Goal: Communication & Community: Answer question/provide support

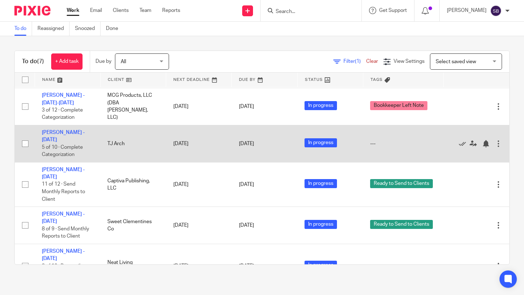
scroll to position [111, 0]
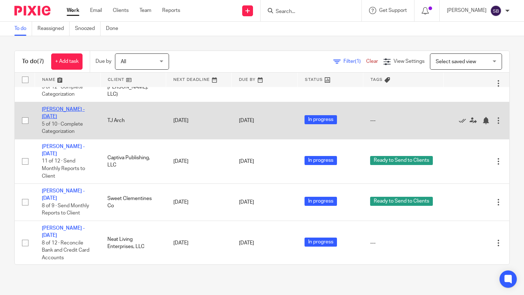
click at [71, 109] on link "[PERSON_NAME] - [DATE]" at bounding box center [63, 113] width 43 height 12
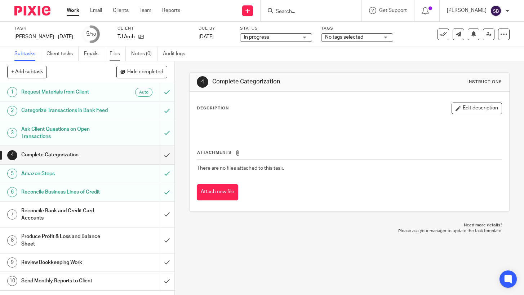
click at [114, 54] on link "Files" at bounding box center [118, 54] width 16 height 14
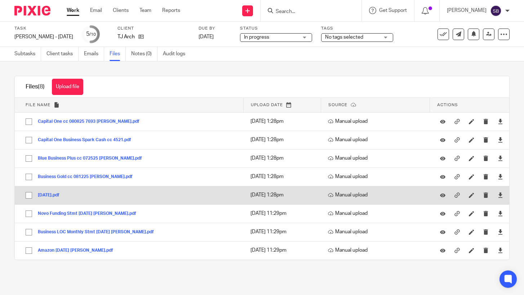
click at [61, 195] on button "2025-08-14.pdf" at bounding box center [51, 195] width 27 height 5
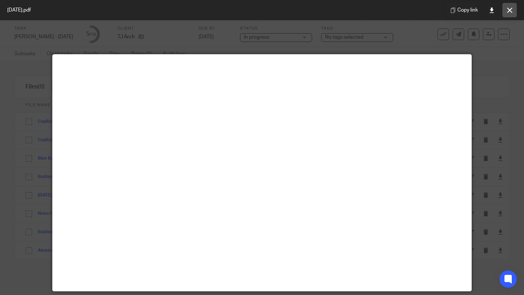
click at [509, 11] on icon at bounding box center [509, 10] width 5 height 5
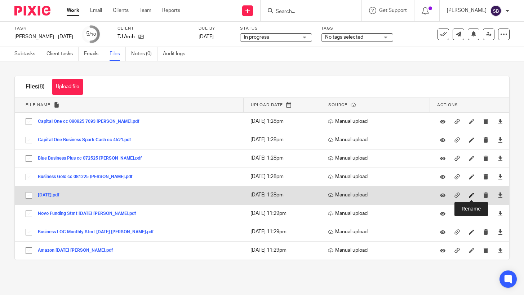
click at [470, 195] on icon at bounding box center [471, 194] width 5 height 5
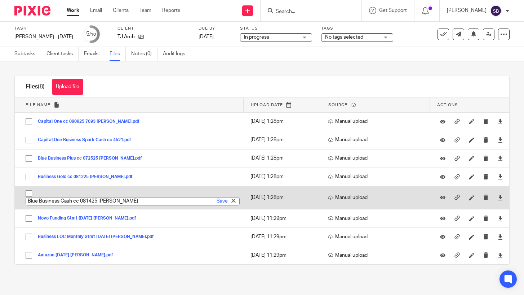
type input "Blue Business Cash cc 081425 Tony"
click at [221, 201] on link "Save" at bounding box center [222, 200] width 11 height 7
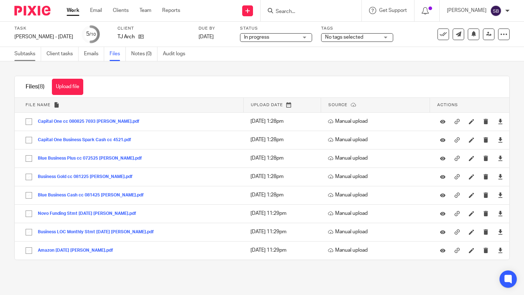
click at [25, 53] on link "Subtasks" at bounding box center [27, 54] width 27 height 14
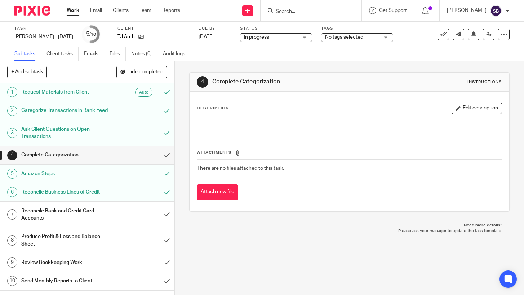
click at [74, 11] on link "Work" at bounding box center [73, 10] width 13 height 7
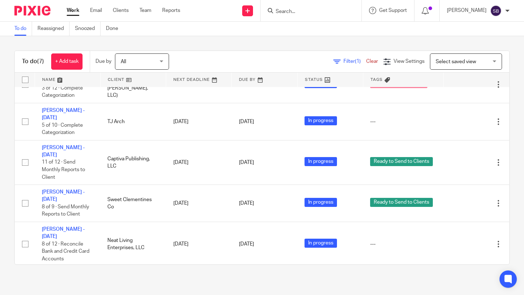
scroll to position [111, 0]
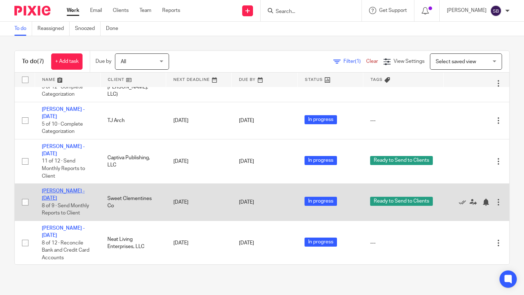
click at [78, 188] on link "Harlove Singh - Jul 2025" at bounding box center [63, 194] width 43 height 12
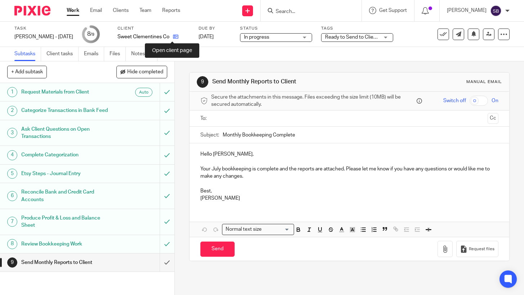
click at [173, 37] on icon at bounding box center [175, 36] width 5 height 5
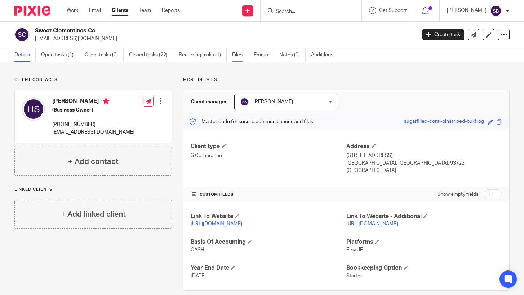
click at [237, 56] on link "Files" at bounding box center [240, 55] width 16 height 14
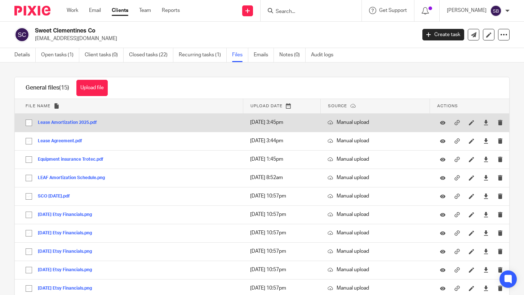
click at [82, 125] on button "Lease Amortization 2025.pdf" at bounding box center [70, 122] width 65 height 5
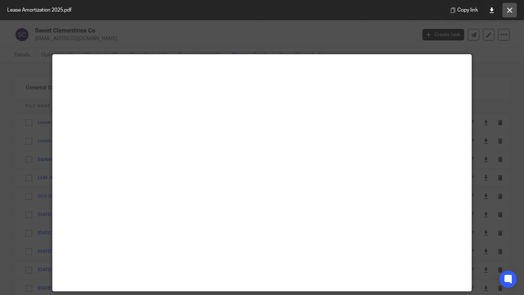
click at [510, 13] on icon at bounding box center [509, 10] width 5 height 5
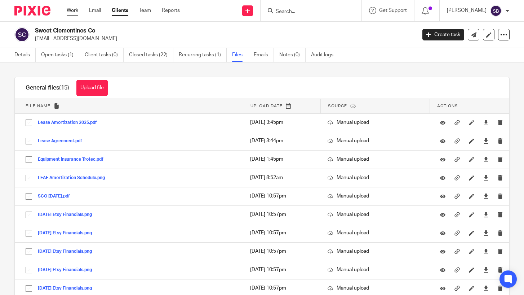
click at [72, 10] on link "Work" at bounding box center [73, 10] width 12 height 7
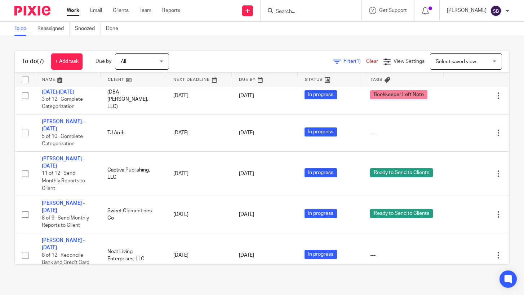
scroll to position [111, 0]
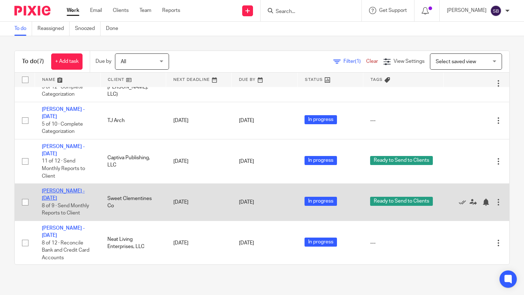
click at [53, 188] on link "[PERSON_NAME] - [DATE]" at bounding box center [63, 194] width 43 height 12
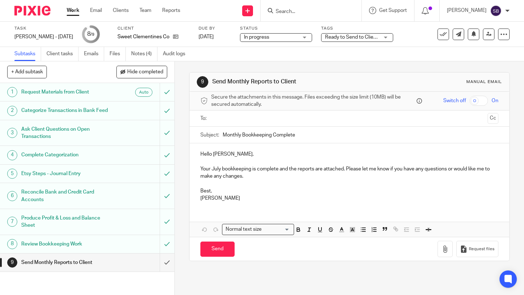
click at [228, 121] on input "text" at bounding box center [349, 118] width 271 height 8
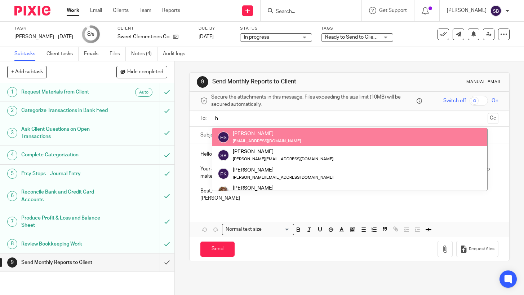
type input "h"
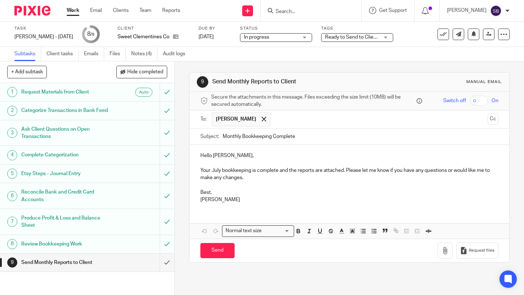
click at [212, 155] on p "Hello Harlove," at bounding box center [350, 155] width 298 height 7
click at [280, 170] on p "Your July bookkeeping is complete and the reports are attached. Please let me k…" at bounding box center [350, 174] width 298 height 15
click at [211, 194] on p "Best," at bounding box center [350, 192] width 298 height 7
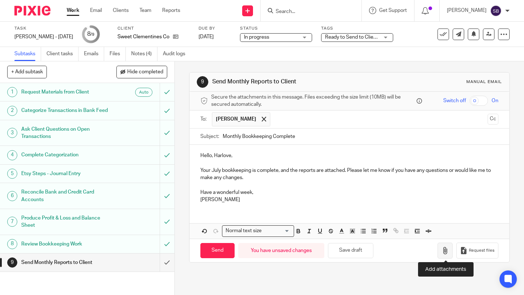
click at [447, 250] on icon "button" at bounding box center [445, 250] width 7 height 7
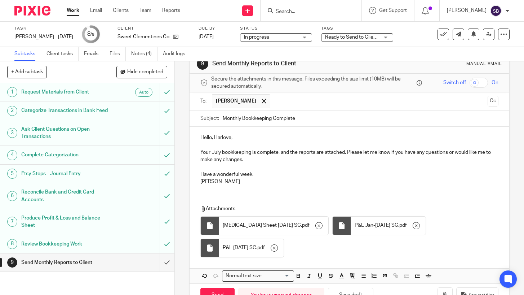
scroll to position [19, 0]
click at [212, 287] on input "Send" at bounding box center [218, 295] width 34 height 16
type input "Sent"
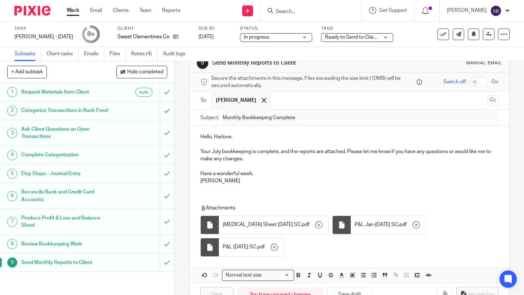
click at [73, 10] on link "Work" at bounding box center [73, 10] width 13 height 7
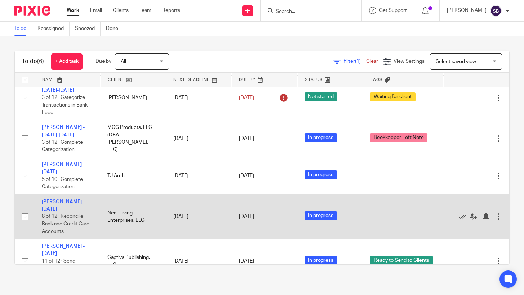
scroll to position [73, 0]
